Goal: Task Accomplishment & Management: Use online tool/utility

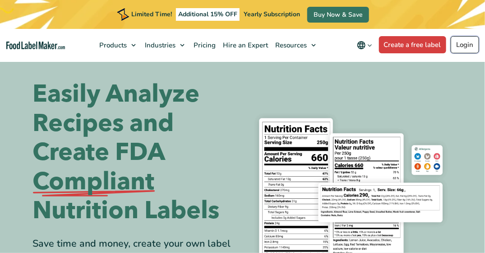
click at [463, 41] on link "Login" at bounding box center [465, 44] width 28 height 17
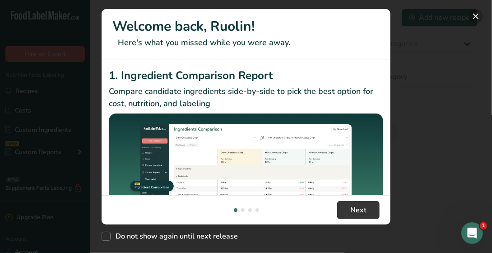
click at [474, 16] on button "New Features" at bounding box center [476, 16] width 14 height 14
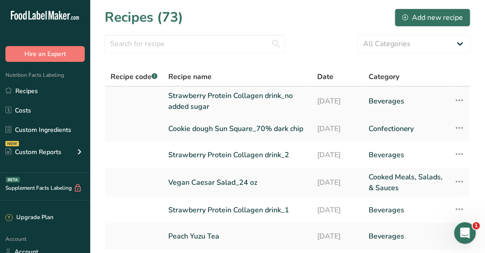
click at [209, 103] on link "Strawberry Protein Collagen drink_no added sugar" at bounding box center [237, 101] width 138 height 22
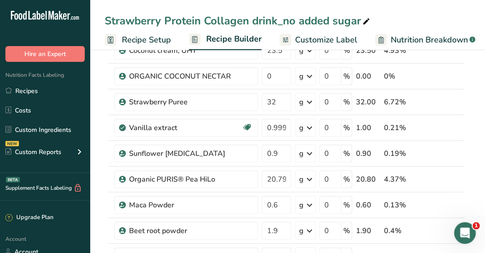
scroll to position [196, 0]
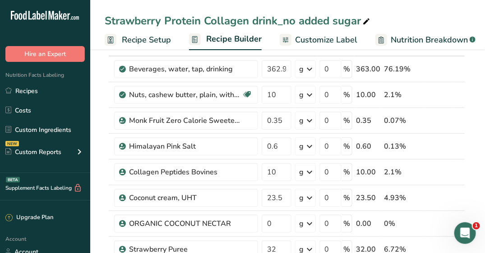
scroll to position [51, 0]
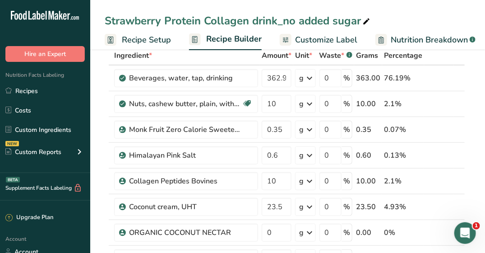
click at [318, 37] on span "Customize Label" at bounding box center [326, 40] width 62 height 12
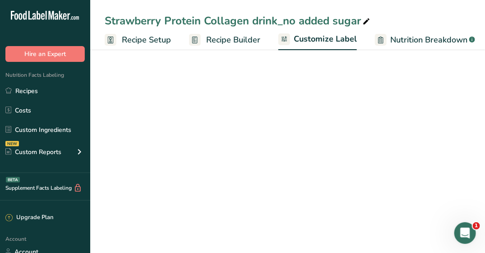
scroll to position [0, 64]
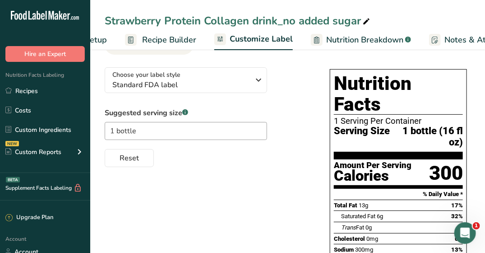
click at [311, 37] on link "Nutrition Breakdown .a-a{fill:#347362;}.b-a{fill:#fff;}" at bounding box center [361, 40] width 100 height 20
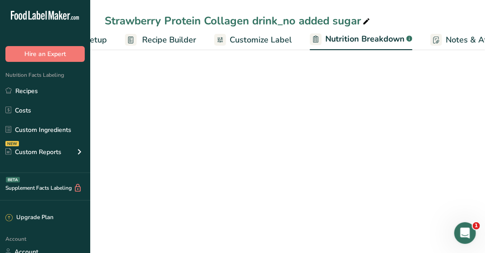
scroll to position [0, 189]
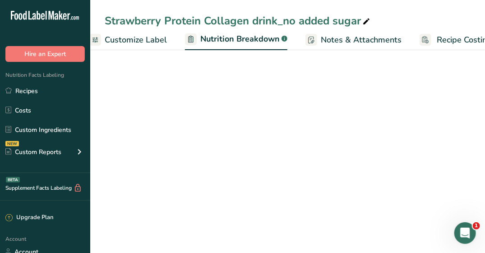
select select "Calories"
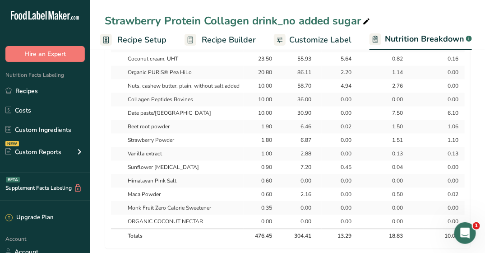
scroll to position [0, 0]
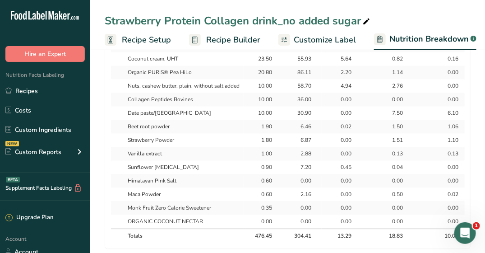
click at [247, 37] on span "Recipe Builder" at bounding box center [233, 40] width 54 height 12
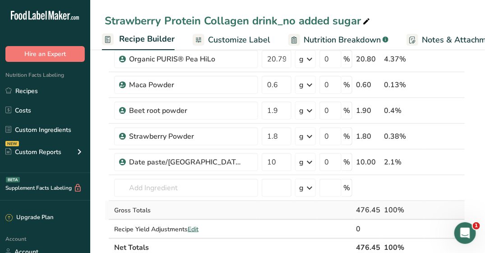
scroll to position [316, 0]
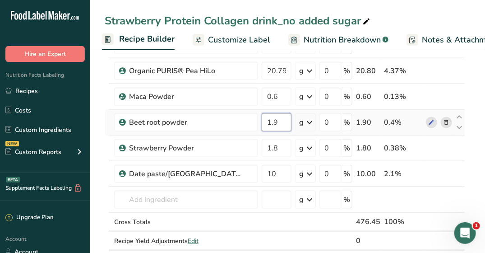
click at [273, 122] on input "1.9" at bounding box center [277, 122] width 30 height 18
type input "1.7"
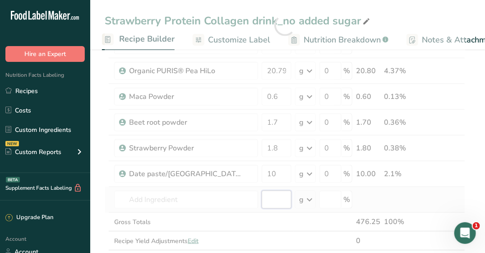
click at [276, 192] on div "Ingredient * Amount * Unit * Waste * .a-a{fill:#347362;}.b-a{fill:#fff;} Grams …" at bounding box center [285, 25] width 361 height 488
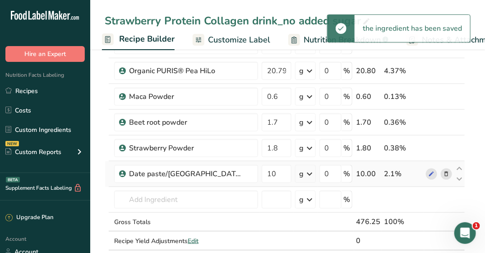
click at [283, 187] on td at bounding box center [276, 200] width 33 height 26
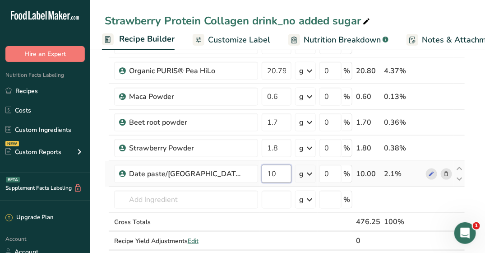
drag, startPoint x: 277, startPoint y: 176, endPoint x: 266, endPoint y: 175, distance: 10.4
click at [266, 175] on input "10" at bounding box center [277, 174] width 30 height 18
type input "9"
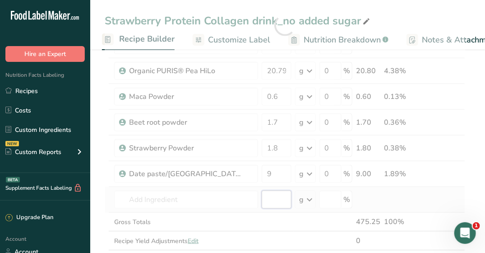
click at [269, 202] on div "Ingredient * Amount * Unit * Waste * .a-a{fill:#347362;}.b-a{fill:#fff;} Grams …" at bounding box center [285, 25] width 361 height 488
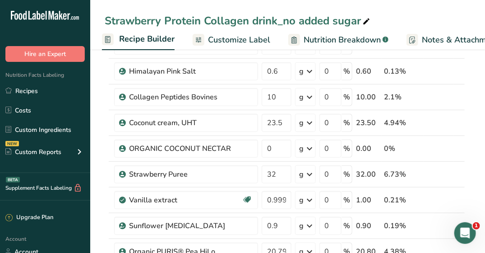
scroll to position [90, 0]
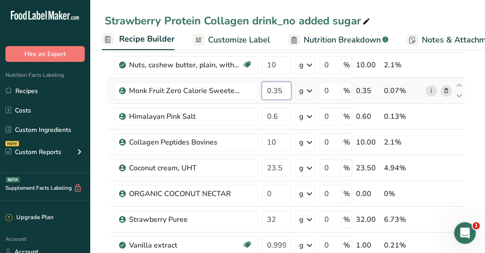
click at [280, 90] on input "0.35" at bounding box center [277, 91] width 30 height 18
type input "0.36"
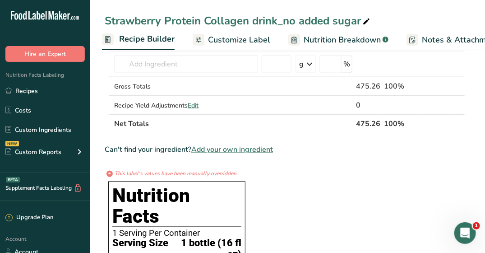
scroll to position [271, 0]
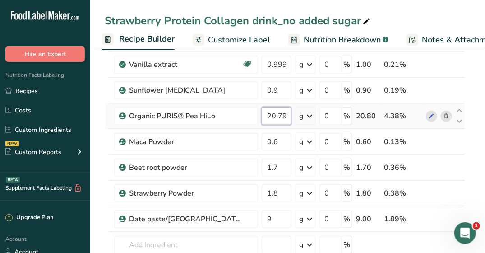
click at [278, 112] on div "Ingredient * Amount * Unit * Waste * .a-a{fill:#347362;}.b-a{fill:#fff;} Grams …" at bounding box center [285, 71] width 361 height 488
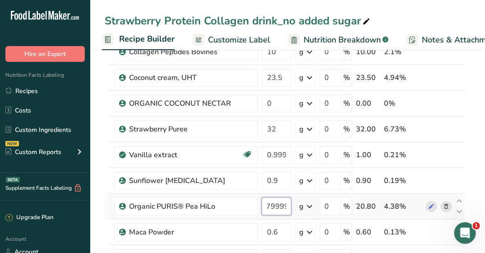
scroll to position [0, 15]
drag, startPoint x: 277, startPoint y: 205, endPoint x: 291, endPoint y: 203, distance: 13.6
click at [291, 203] on input "20.799998" at bounding box center [277, 206] width 30 height 18
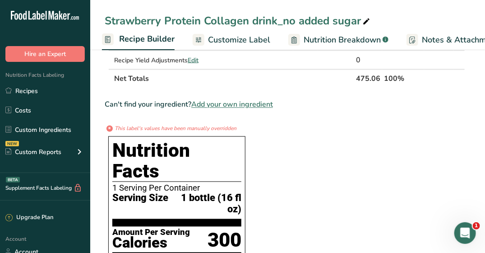
type input "20.599999"
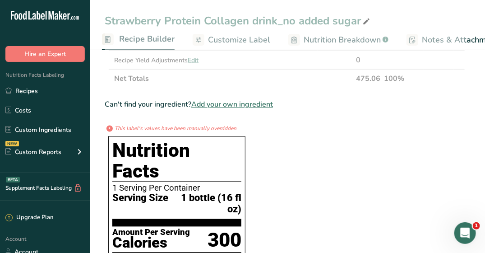
click at [291, 203] on section "Ingredient * Amount * Unit * Waste * .a-a{fill:#347362;}.b-a{fill:#fff;} Grams …" at bounding box center [285, 229] width 361 height 1256
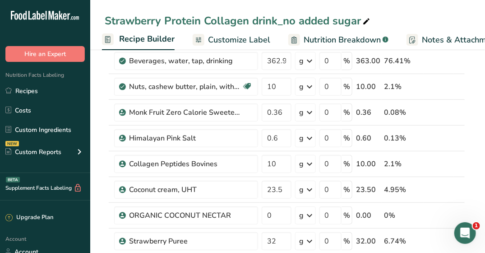
scroll to position [45, 0]
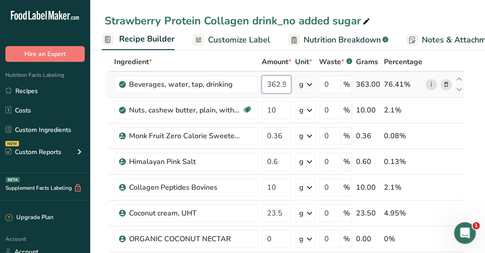
click at [278, 84] on input "362.999999" at bounding box center [277, 84] width 30 height 18
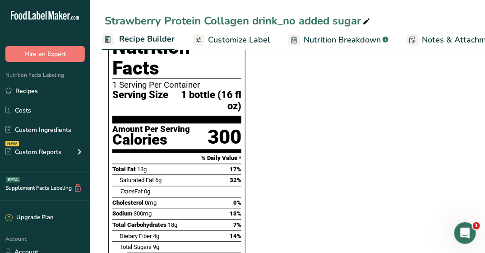
scroll to position [632, 0]
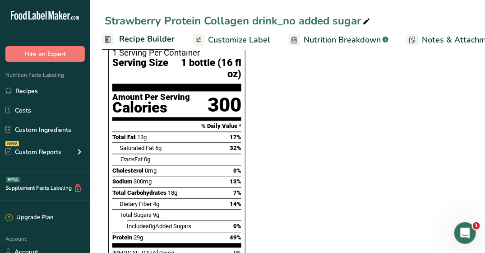
type input "368.999999"
click at [383, 142] on section "Ingredient * Amount * Unit * Waste * .a-a{fill:#347362;}.b-a{fill:#fff;} Grams …" at bounding box center [285, 93] width 361 height 1256
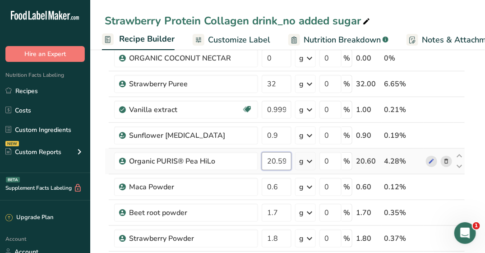
scroll to position [0, 15]
drag, startPoint x: 281, startPoint y: 159, endPoint x: 289, endPoint y: 159, distance: 8.1
click at [289, 159] on input "20.599999" at bounding box center [277, 161] width 30 height 18
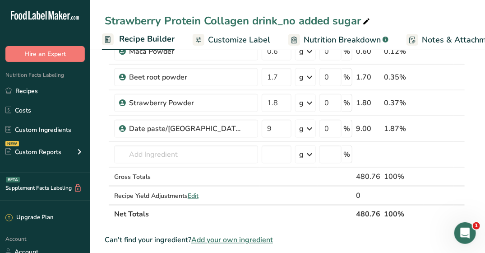
scroll to position [497, 0]
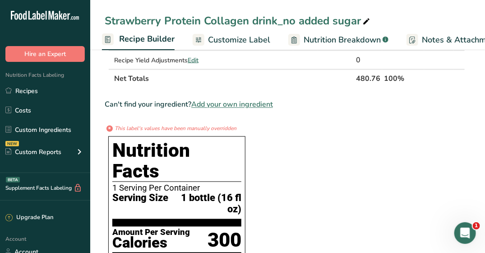
type input "20.299999"
click at [304, 159] on section "Ingredient * Amount * Unit * Waste * .a-a{fill:#347362;}.b-a{fill:#fff;} Grams …" at bounding box center [285, 229] width 361 height 1256
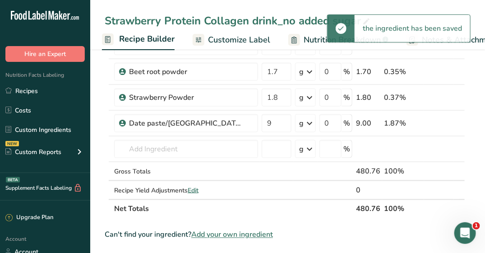
scroll to position [316, 0]
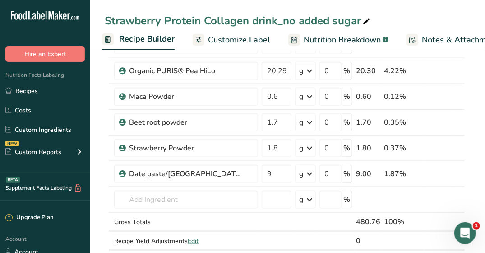
click at [325, 39] on span "Nutrition Breakdown" at bounding box center [342, 40] width 77 height 12
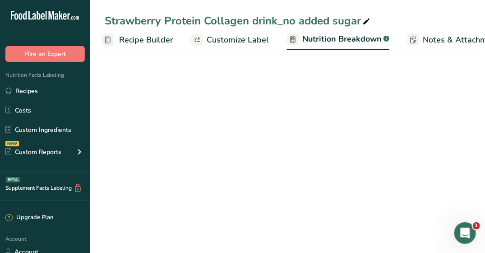
scroll to position [0, 140]
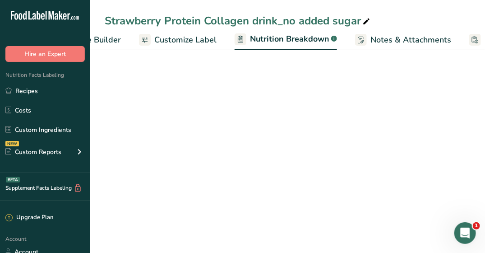
select select "Calories"
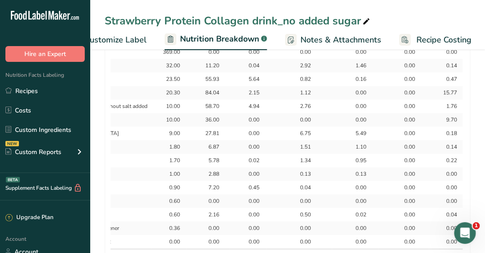
scroll to position [0, 0]
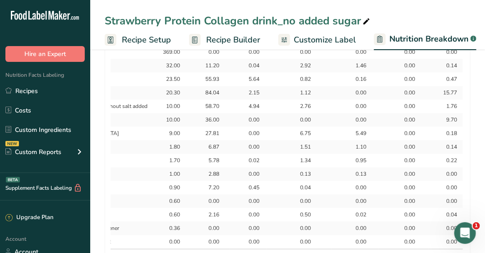
click at [224, 40] on span "Recipe Builder" at bounding box center [233, 40] width 54 height 12
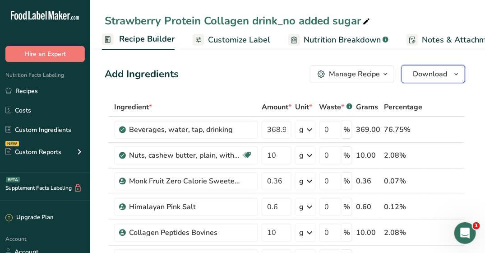
click at [415, 72] on span "Download" at bounding box center [430, 74] width 34 height 11
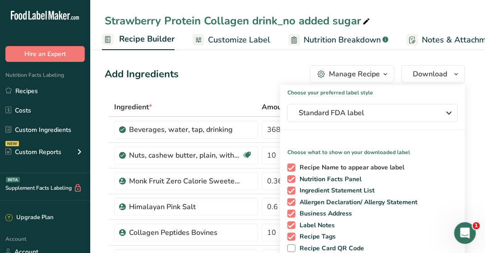
click at [291, 165] on span at bounding box center [292, 167] width 8 height 8
click at [291, 165] on input "Recipe Name to appear above label" at bounding box center [291, 167] width 6 height 6
checkbox input "false"
click at [292, 191] on span at bounding box center [292, 190] width 8 height 8
click at [292, 191] on input "Ingredient Statement List" at bounding box center [291, 190] width 6 height 6
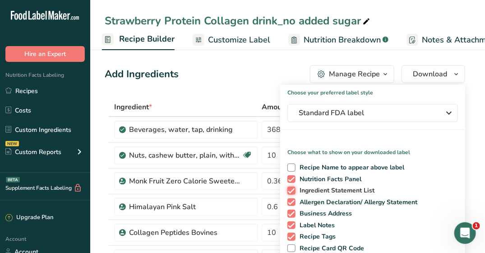
checkbox input "false"
click at [293, 201] on span at bounding box center [292, 202] width 8 height 8
click at [293, 201] on input "Allergen Declaration/ Allergy Statement" at bounding box center [291, 202] width 6 height 6
checkbox input "false"
click at [295, 215] on span at bounding box center [292, 214] width 8 height 8
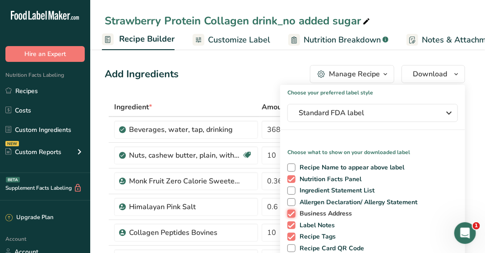
click at [294, 215] on input "Business Address" at bounding box center [291, 213] width 6 height 6
checkbox input "false"
click at [293, 226] on span at bounding box center [292, 225] width 8 height 8
click at [293, 226] on input "Label Notes" at bounding box center [291, 225] width 6 height 6
checkbox input "false"
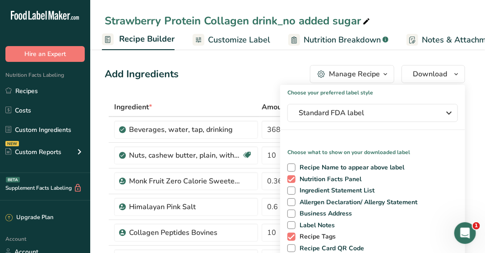
click at [292, 234] on span at bounding box center [292, 237] width 8 height 8
click at [292, 234] on input "Recipe Tags" at bounding box center [291, 236] width 6 height 6
checkbox input "false"
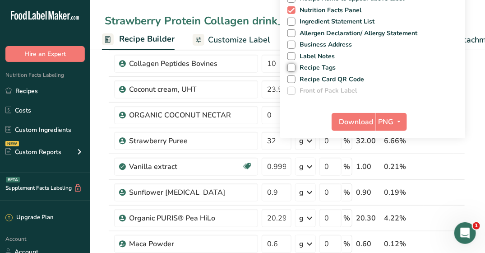
scroll to position [181, 0]
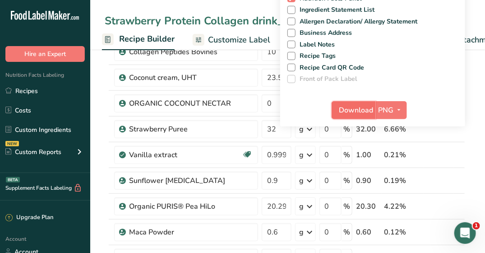
click at [349, 110] on span "Download" at bounding box center [357, 110] width 34 height 11
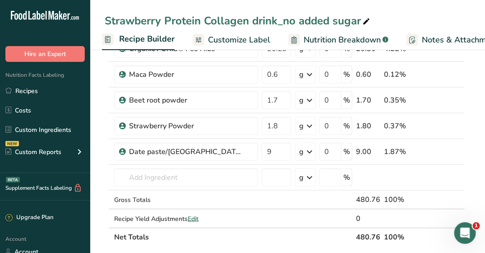
scroll to position [340, 0]
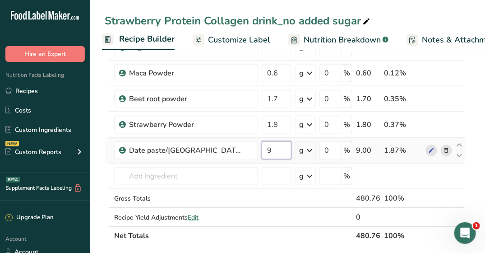
click at [271, 148] on input "9" at bounding box center [277, 150] width 30 height 18
type input "8"
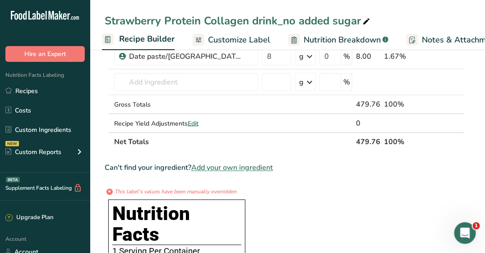
scroll to position [280, 0]
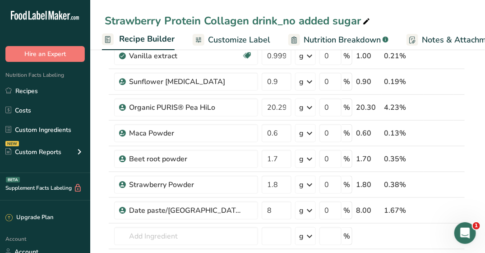
click at [362, 38] on span "Nutrition Breakdown" at bounding box center [342, 40] width 77 height 12
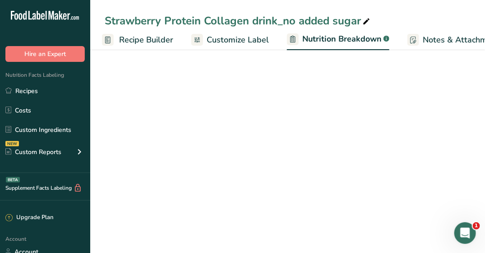
scroll to position [0, 140]
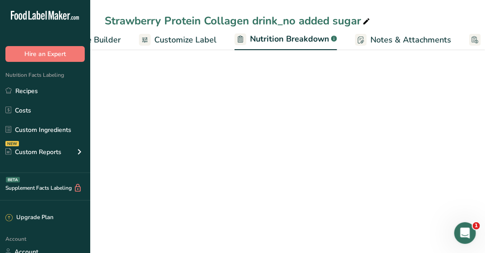
select select "Calories"
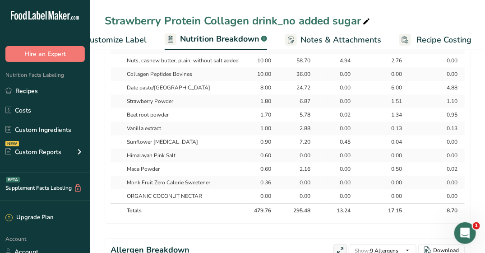
scroll to position [0, 0]
click at [113, 111] on td at bounding box center [117, 115] width 13 height 14
click at [141, 117] on td "Beet root powder" at bounding box center [184, 115] width 120 height 14
click at [448, 115] on div "0.95" at bounding box center [448, 115] width 23 height 8
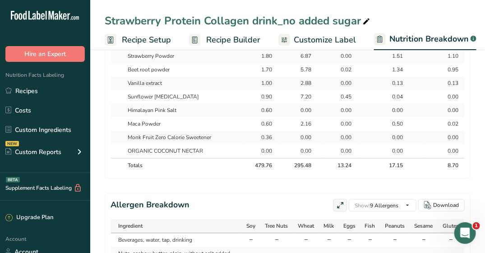
click at [214, 47] on link "Recipe Builder" at bounding box center [224, 40] width 71 height 20
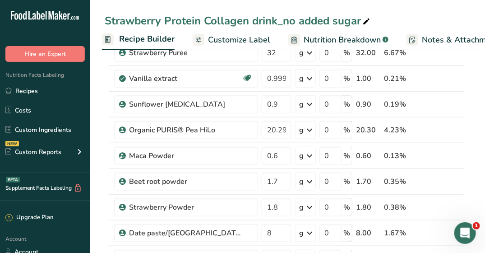
scroll to position [251, 0]
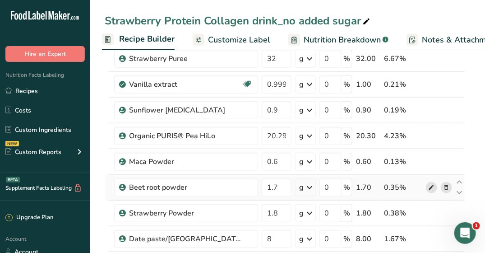
click at [431, 185] on icon at bounding box center [432, 187] width 6 height 9
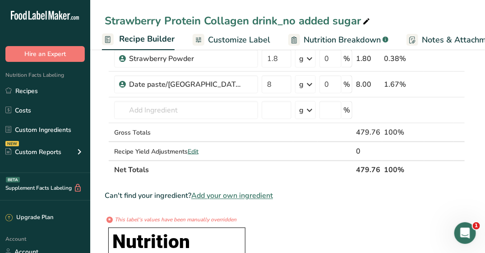
scroll to position [296, 0]
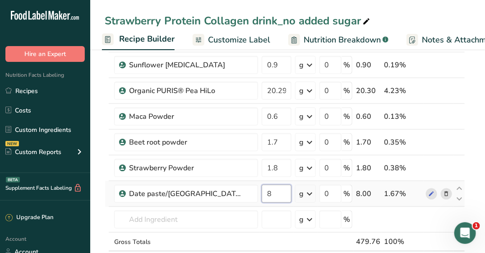
drag, startPoint x: 271, startPoint y: 188, endPoint x: 262, endPoint y: 188, distance: 9.0
click at [262, 188] on input "8" at bounding box center [277, 194] width 30 height 18
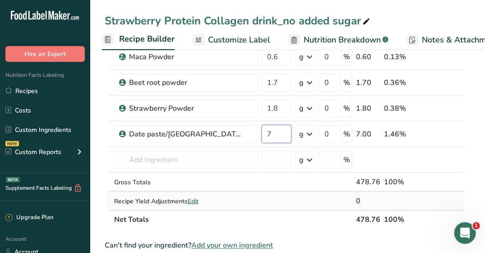
scroll to position [432, 0]
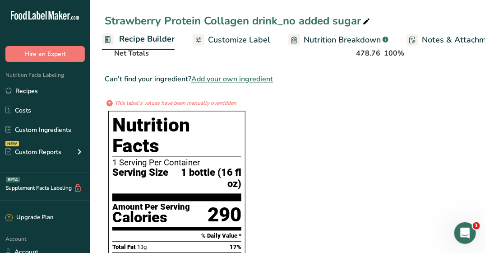
scroll to position [341, 0]
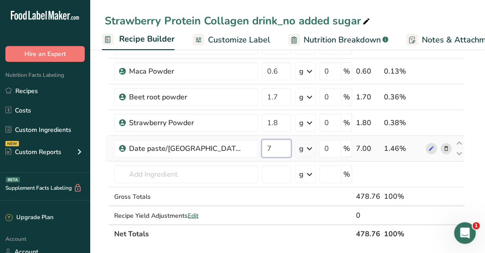
drag, startPoint x: 274, startPoint y: 145, endPoint x: 263, endPoint y: 145, distance: 10.4
click at [263, 145] on input "7" at bounding box center [277, 149] width 30 height 18
type input "6.999999"
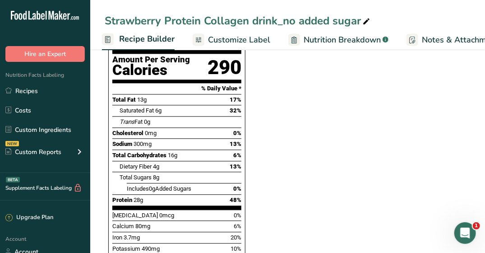
scroll to position [657, 0]
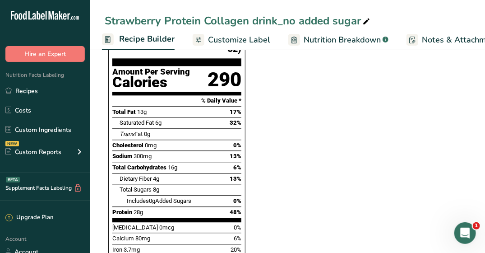
click at [336, 37] on span "Nutrition Breakdown" at bounding box center [342, 40] width 77 height 12
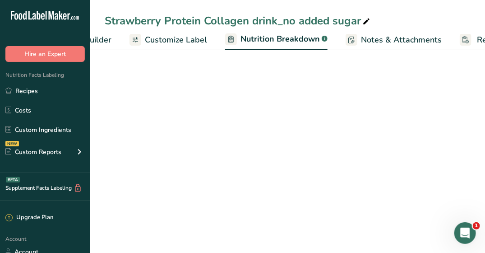
select select "Calories"
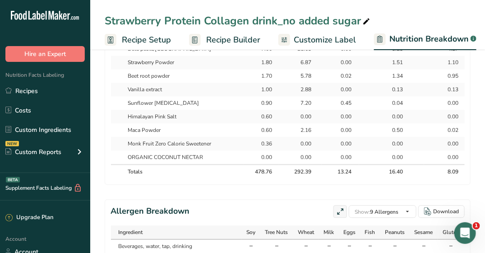
click at [237, 39] on span "Recipe Builder" at bounding box center [233, 40] width 54 height 12
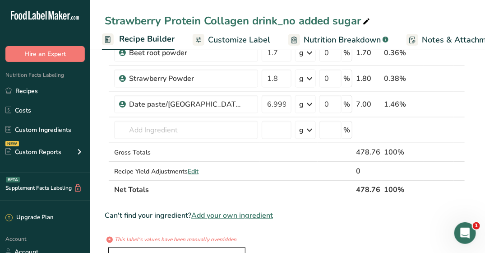
scroll to position [380, 0]
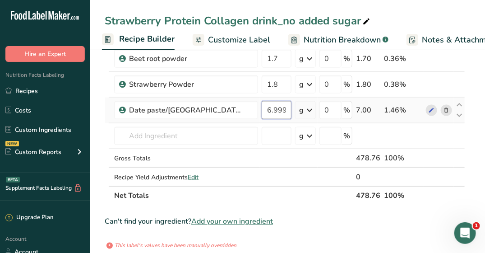
click at [271, 106] on input "6.999999" at bounding box center [277, 110] width 30 height 18
drag, startPoint x: 267, startPoint y: 107, endPoint x: 294, endPoint y: 106, distance: 26.6
click at [294, 106] on td "6.999999" at bounding box center [276, 111] width 33 height 26
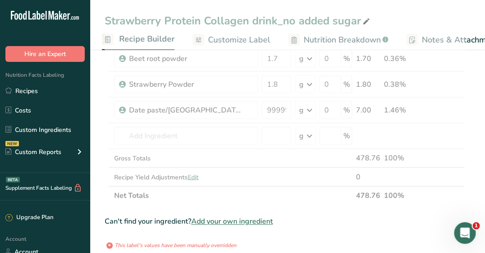
scroll to position [0, 0]
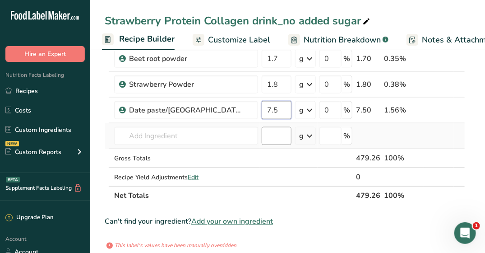
type input "7.5"
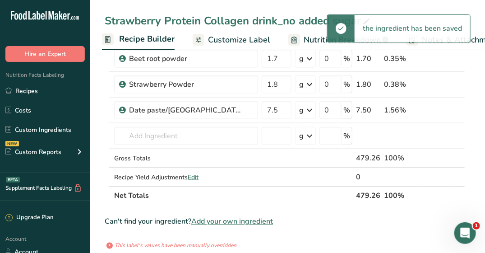
click at [318, 41] on span "Nutrition Breakdown" at bounding box center [342, 40] width 77 height 12
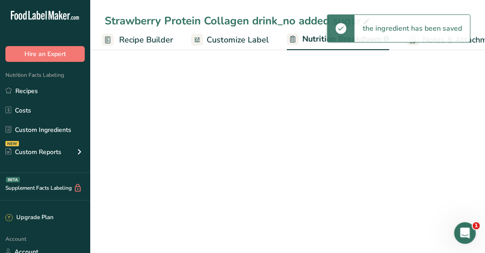
scroll to position [0, 140]
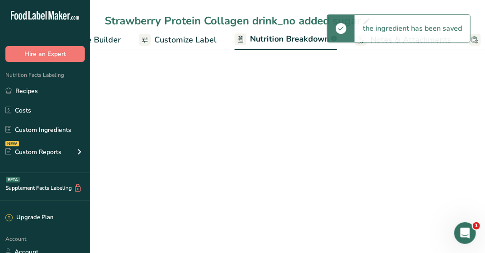
select select "Calories"
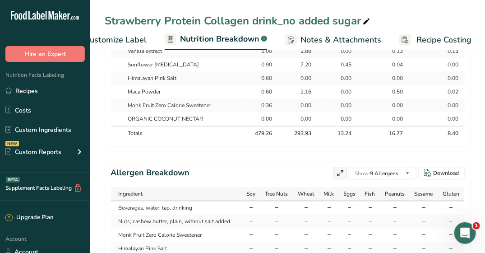
scroll to position [0, 0]
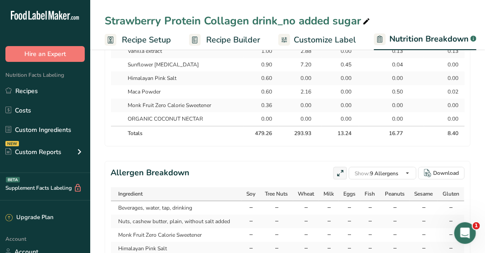
click at [218, 38] on span "Recipe Builder" at bounding box center [233, 40] width 54 height 12
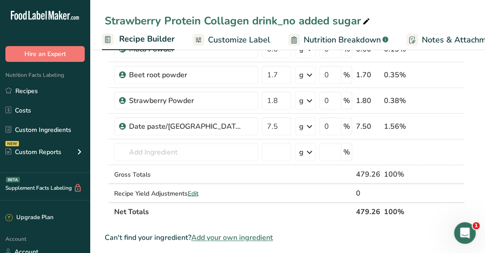
scroll to position [328, 0]
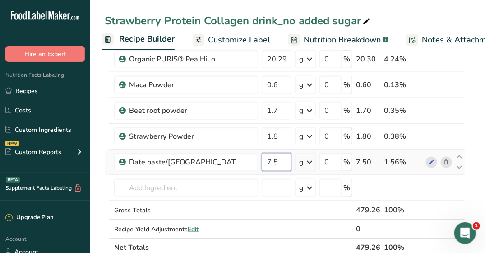
click at [273, 160] on input "7.5" at bounding box center [277, 162] width 30 height 18
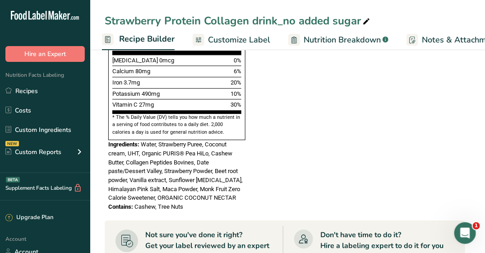
scroll to position [689, 0]
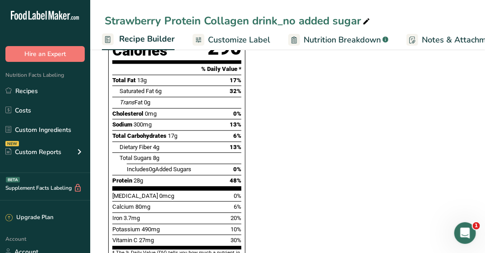
click at [274, 158] on section "Ingredient * Amount * Unit * Waste * .a-a{fill:#347362;}.b-a{fill:#fff;} Grams …" at bounding box center [285, 36] width 361 height 1256
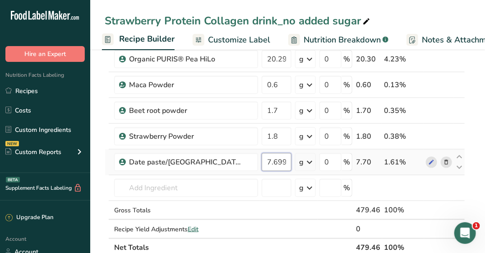
scroll to position [0, 11]
drag, startPoint x: 273, startPoint y: 159, endPoint x: 289, endPoint y: 162, distance: 16.1
click at [289, 162] on input "7.699999" at bounding box center [277, 162] width 30 height 18
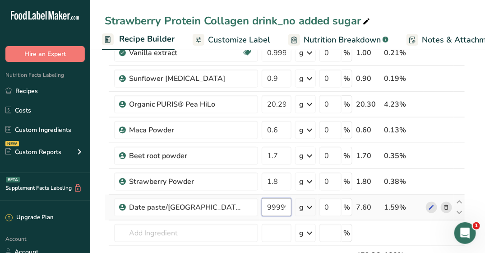
drag, startPoint x: 278, startPoint y: 205, endPoint x: 307, endPoint y: 209, distance: 29.6
click at [307, 209] on tr "Date paste/Dessert Valley 7.599999 g Weight Units g kg mg See more Volume Units…" at bounding box center [285, 208] width 360 height 26
type input "7.5"
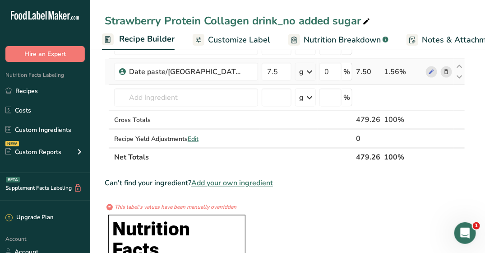
click at [307, 204] on div "* This label's values have been manually overridden" at bounding box center [285, 207] width 361 height 8
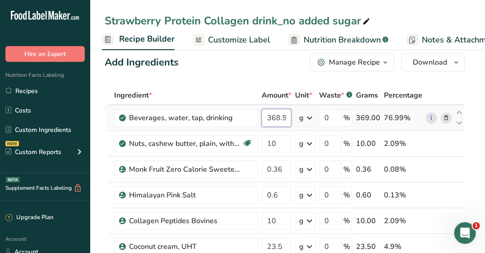
scroll to position [0, 20]
drag, startPoint x: 273, startPoint y: 117, endPoint x: 300, endPoint y: 118, distance: 27.6
click at [300, 118] on tr "Beverages, water, tap, drinking 368.999999 g Portions 1 fl oz 1 serving 8 fl oz…" at bounding box center [285, 118] width 360 height 26
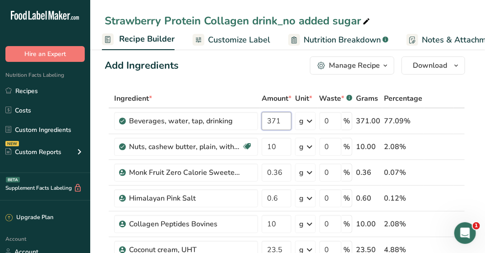
scroll to position [0, 0]
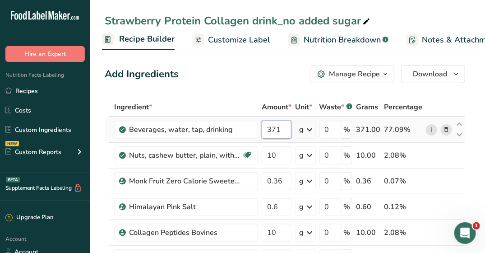
click at [276, 128] on input "371" at bounding box center [277, 130] width 30 height 18
type input "370"
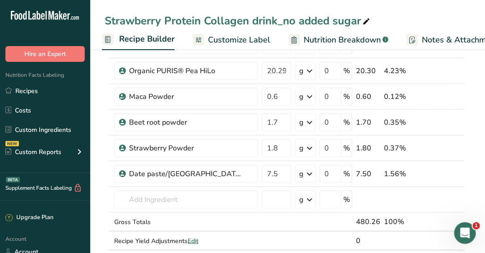
scroll to position [497, 0]
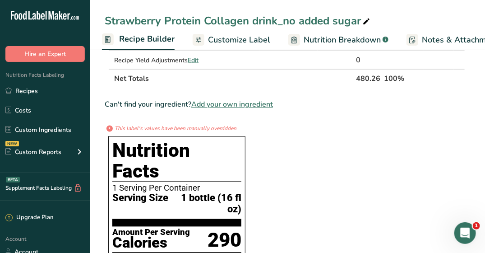
click at [293, 155] on section "Ingredient * Amount * Unit * Waste * .a-a{fill:#347362;}.b-a{fill:#fff;} Grams …" at bounding box center [285, 229] width 361 height 1256
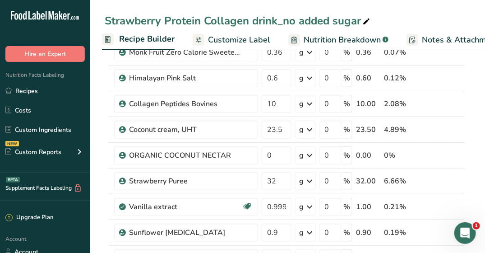
scroll to position [90, 0]
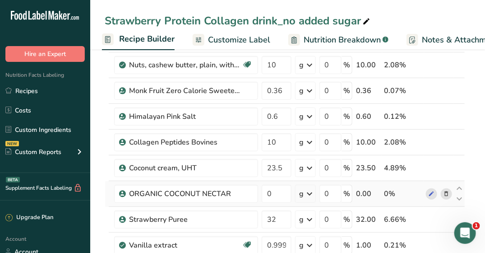
click at [446, 191] on icon at bounding box center [446, 193] width 6 height 9
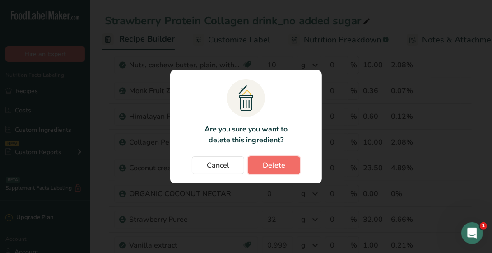
click at [281, 170] on span "Delete" at bounding box center [274, 165] width 23 height 11
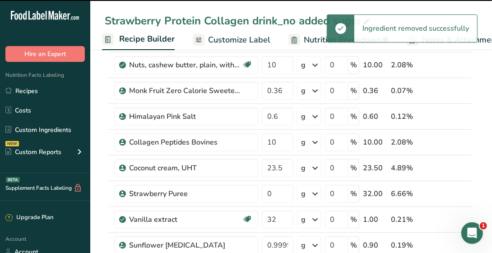
type input "32"
type input "0.999999"
type input "0.9"
type input "20.299999"
type input "0.6"
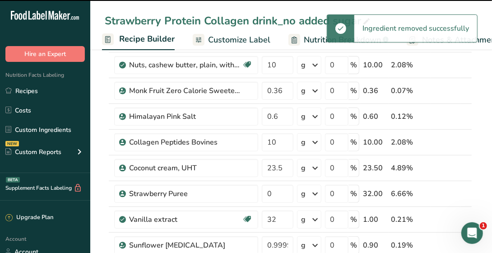
type input "1.7"
type input "1.8"
type input "7.5"
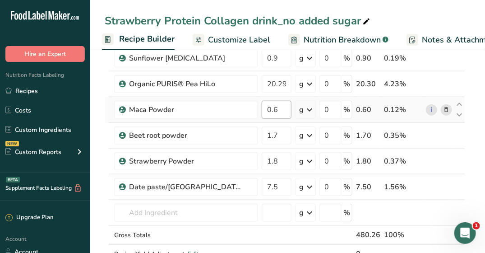
scroll to position [316, 0]
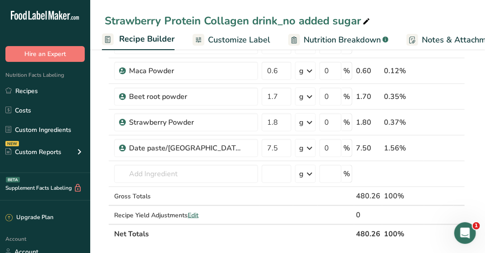
click at [224, 40] on span "Customize Label" at bounding box center [239, 40] width 62 height 12
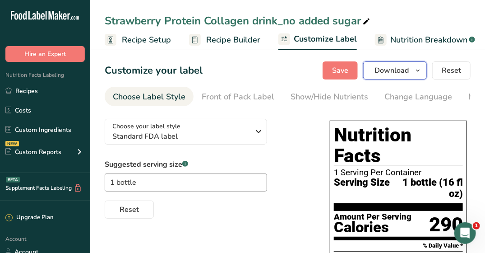
click at [416, 70] on icon "button" at bounding box center [418, 70] width 7 height 11
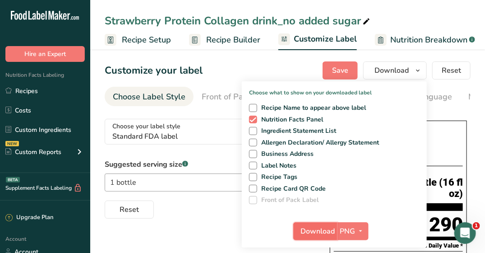
click at [312, 233] on span "Download" at bounding box center [318, 231] width 34 height 11
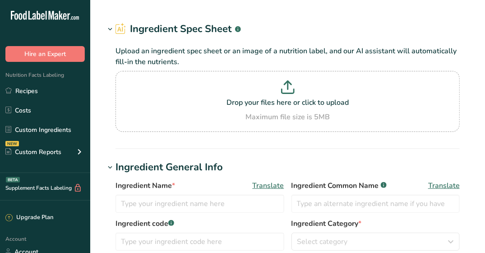
type input "Beet root powder"
type input "100"
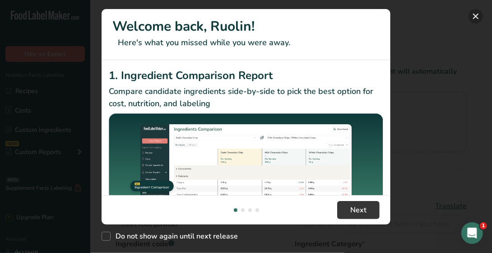
click at [477, 18] on button "New Features" at bounding box center [476, 16] width 14 height 14
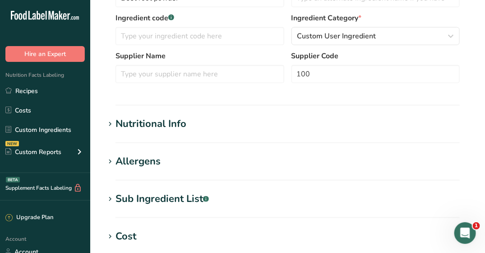
scroll to position [234, 0]
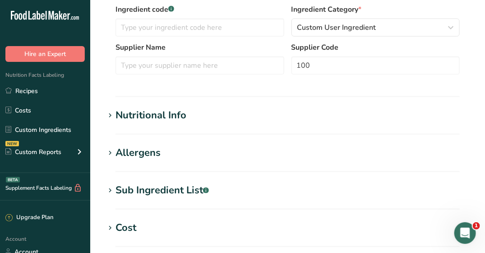
click at [164, 117] on div "Nutritional Info" at bounding box center [151, 115] width 71 height 15
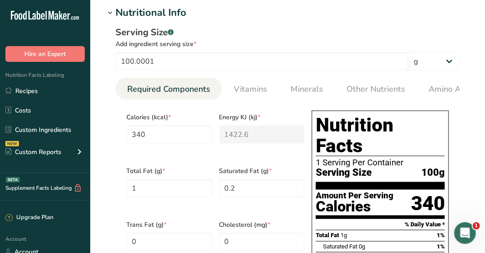
scroll to position [406, 0]
